Goal: Find specific page/section: Find specific page/section

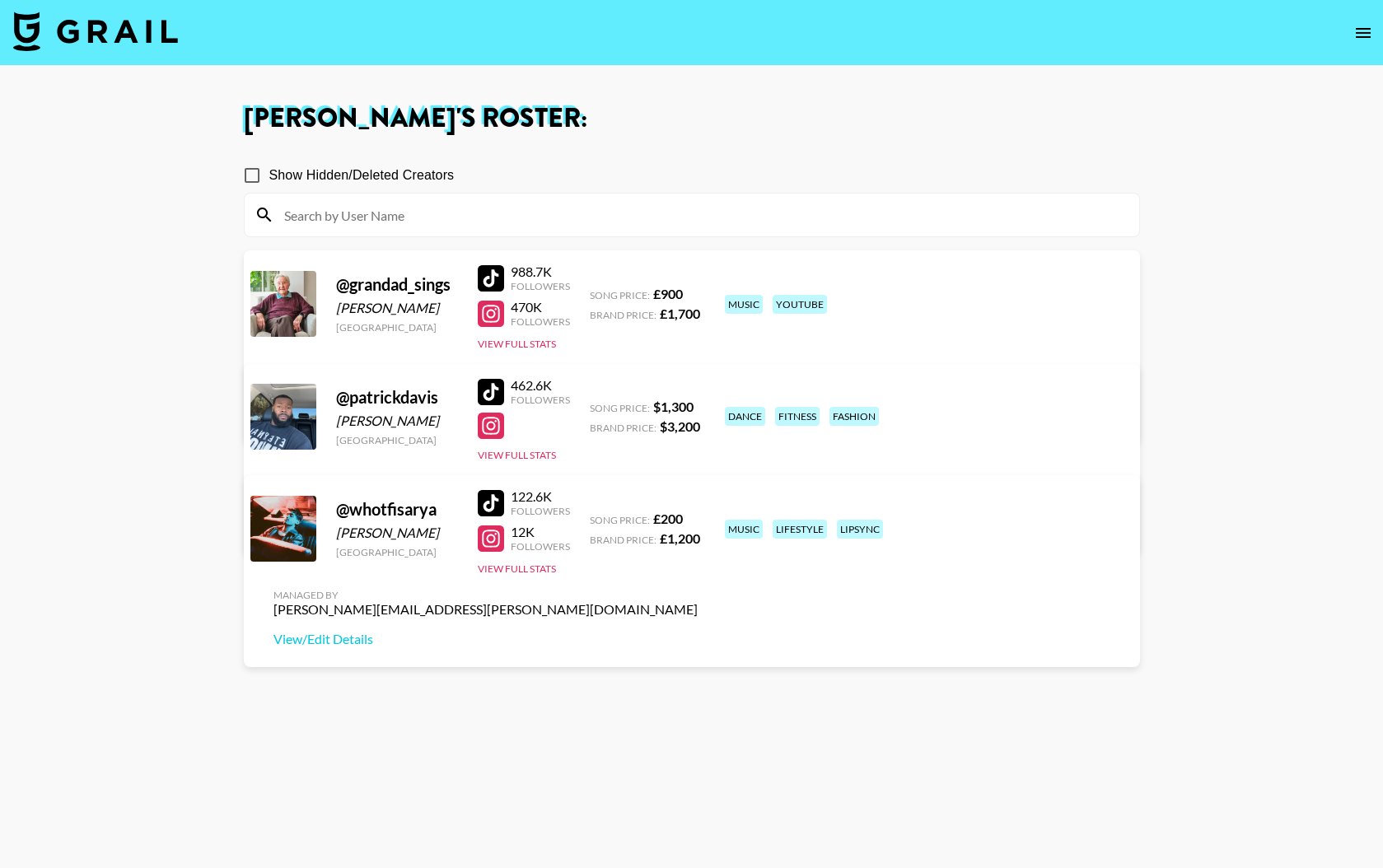
click at [1360, 32] on icon "open drawer" at bounding box center [1363, 33] width 15 height 10
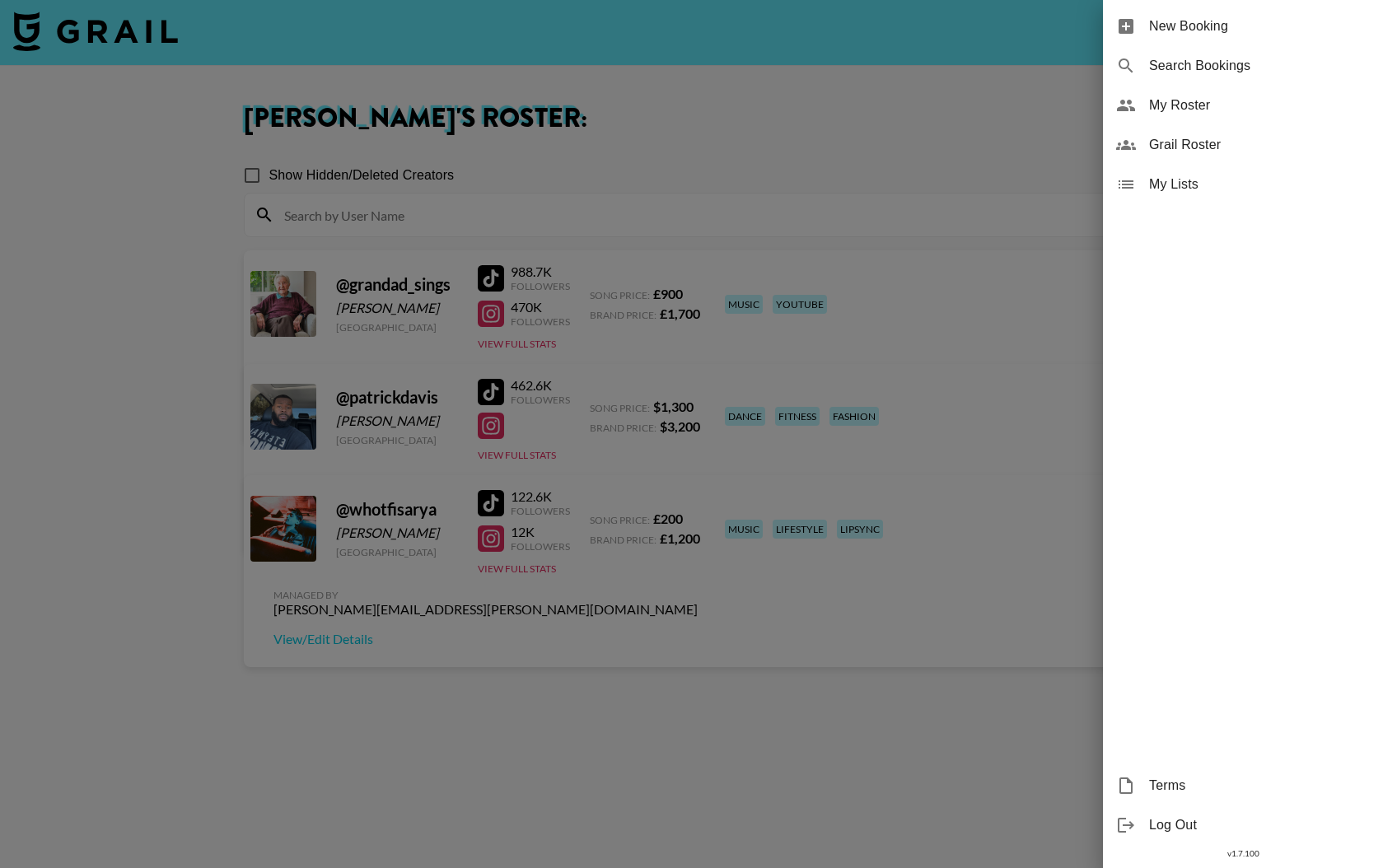
click at [1222, 65] on span "Search Bookings" at bounding box center [1259, 66] width 221 height 20
select select "id"
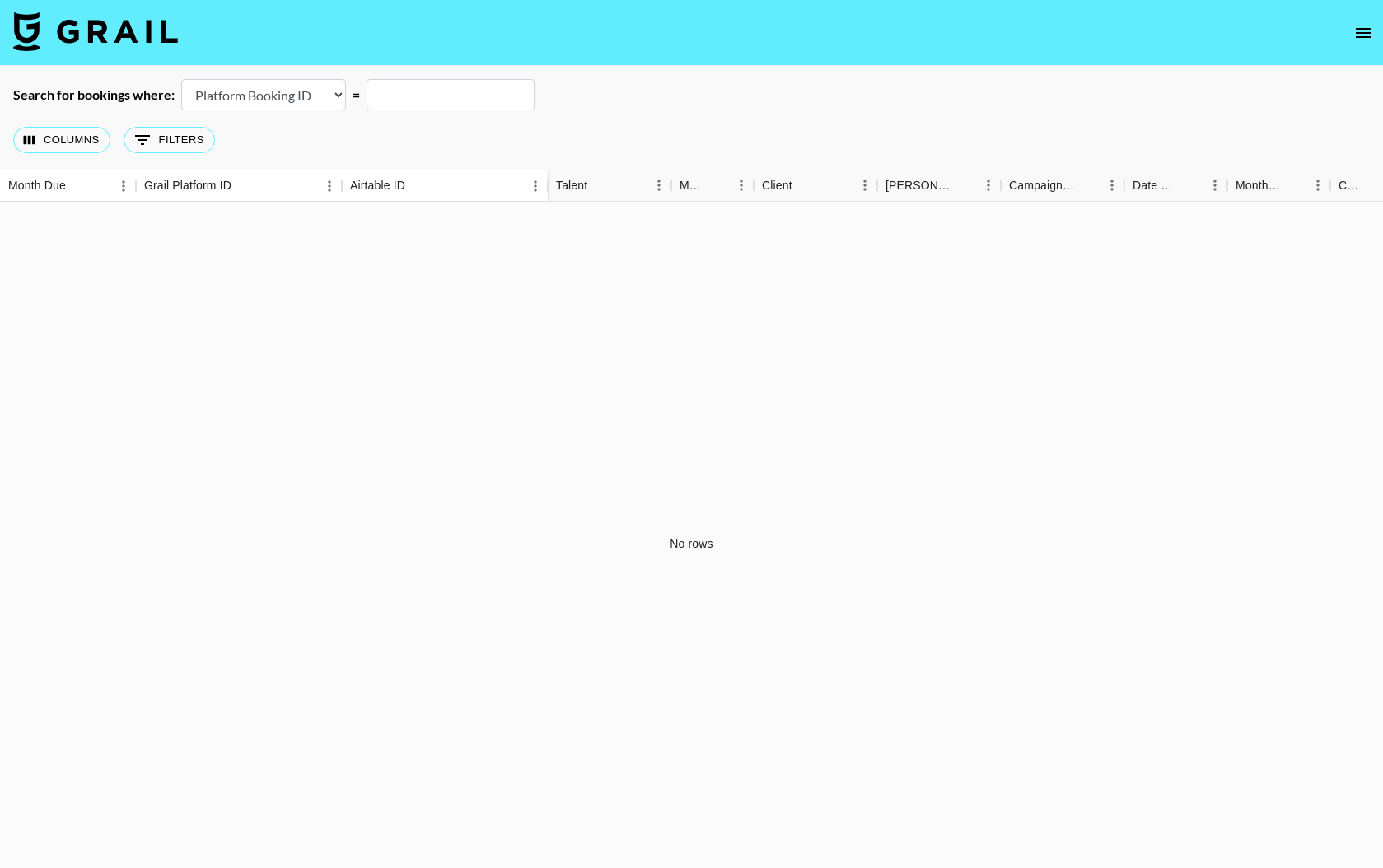
click at [1361, 33] on icon "open drawer" at bounding box center [1364, 33] width 20 height 20
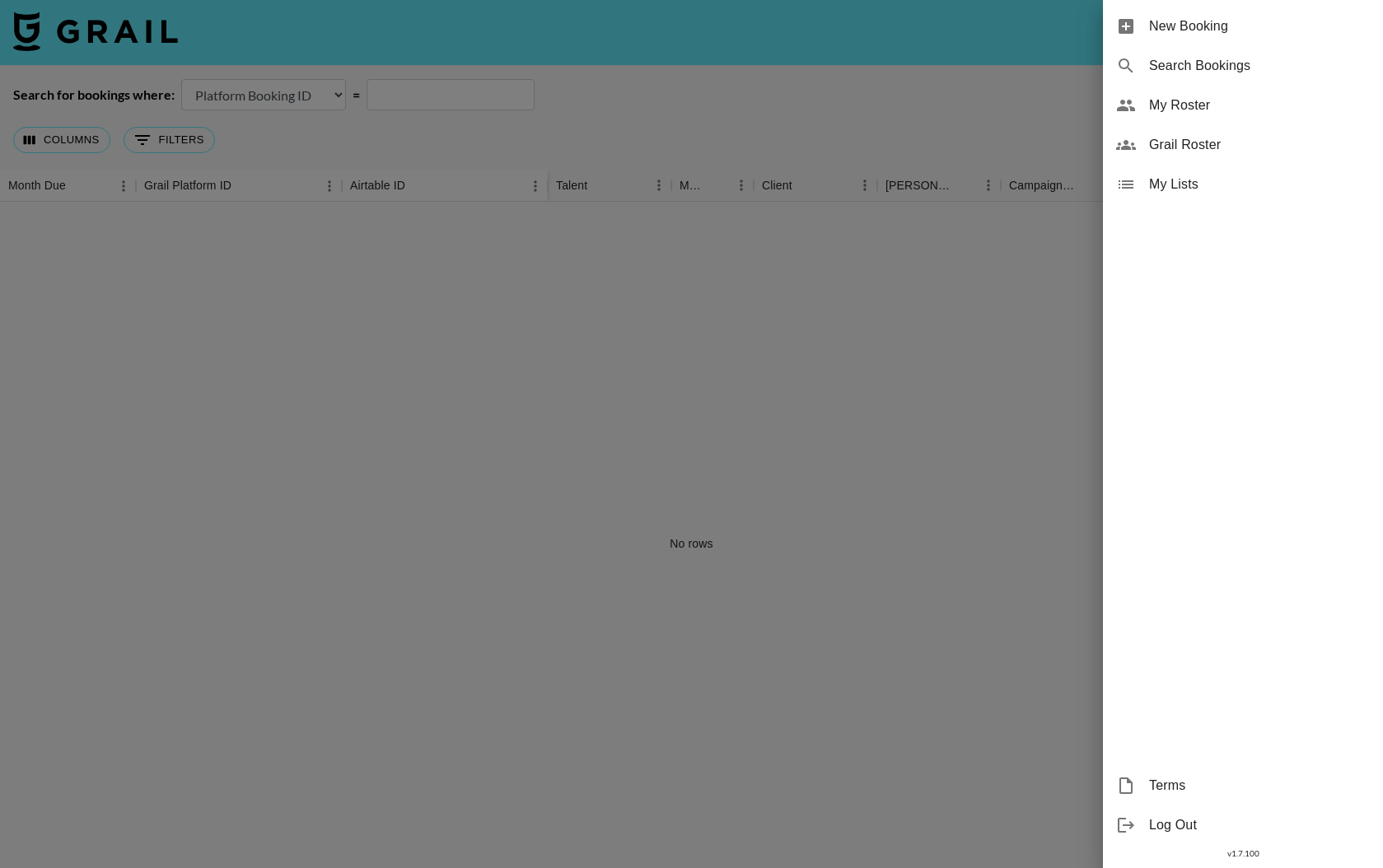
click at [1164, 56] on span "Search Bookings" at bounding box center [1259, 66] width 221 height 20
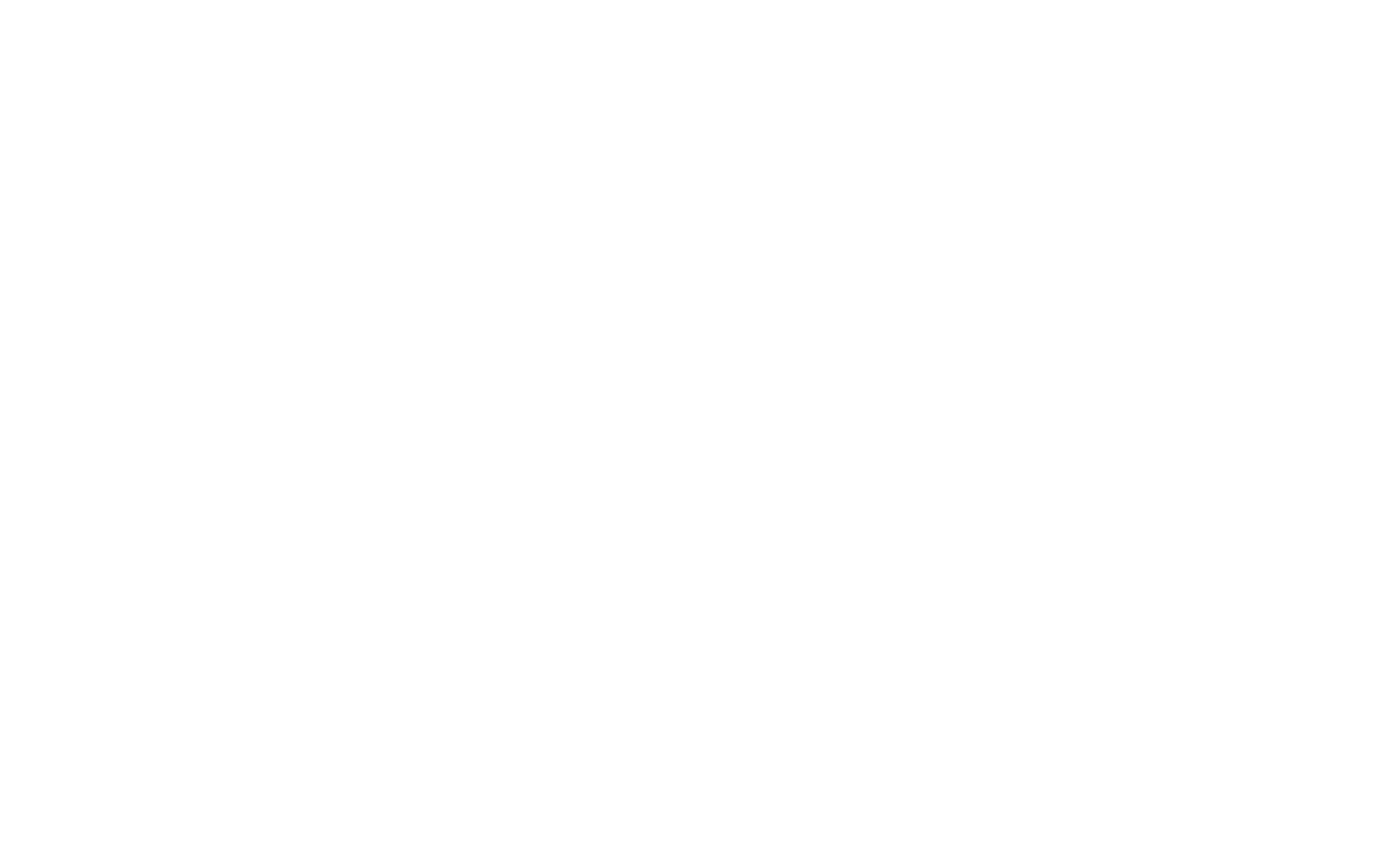
select select "id"
